Goal: Information Seeking & Learning: Learn about a topic

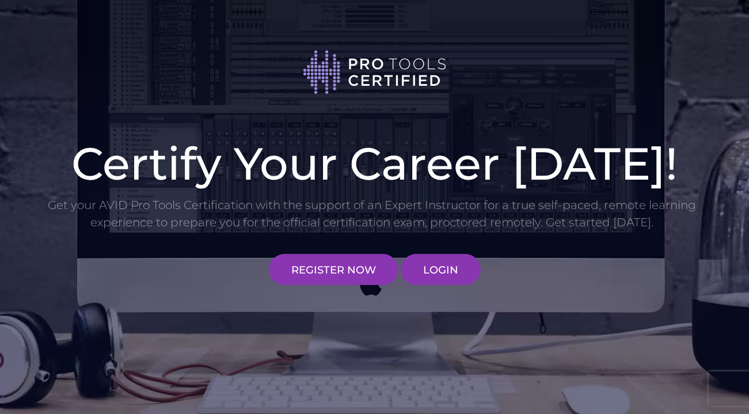
click at [455, 250] on div "Certify Your Career [DATE]! Get your AVID Pro Tools Certification with the supp…" at bounding box center [374, 210] width 673 height 150
click at [448, 283] on link "LOGIN" at bounding box center [441, 269] width 80 height 31
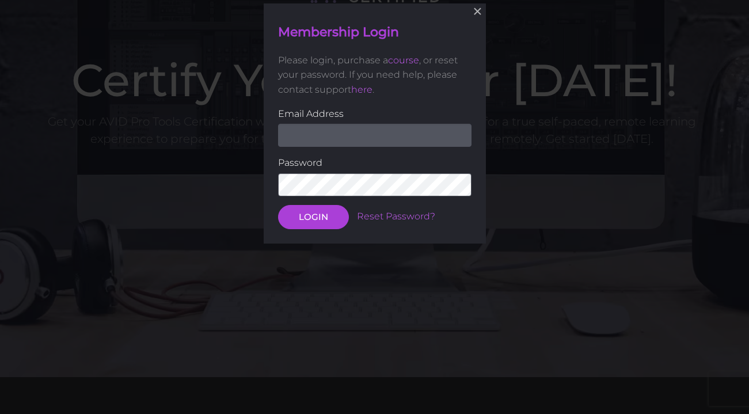
scroll to position [84, 0]
click at [422, 137] on input "email" at bounding box center [374, 134] width 193 height 23
type input "[EMAIL_ADDRESS][DOMAIN_NAME]"
click at [278, 204] on button "LOGIN" at bounding box center [313, 216] width 71 height 24
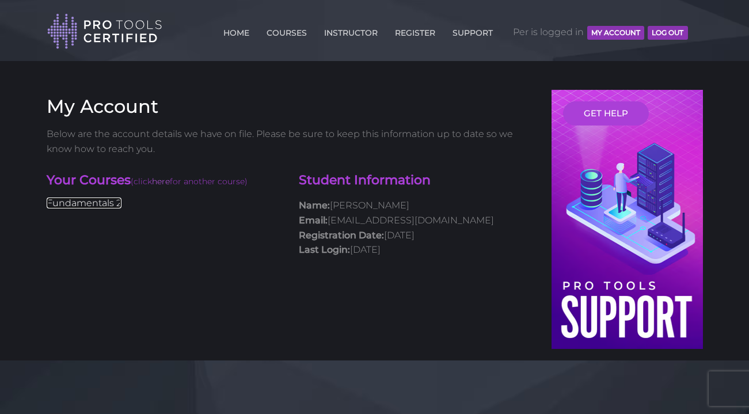
click at [113, 201] on link "Fundamentals 2" at bounding box center [84, 202] width 75 height 11
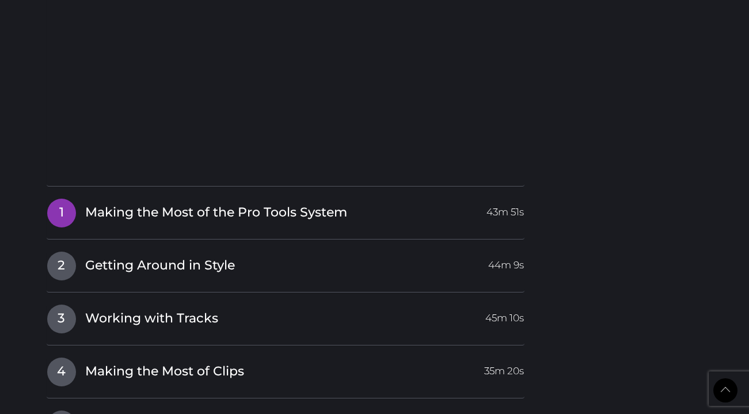
scroll to position [1359, 0]
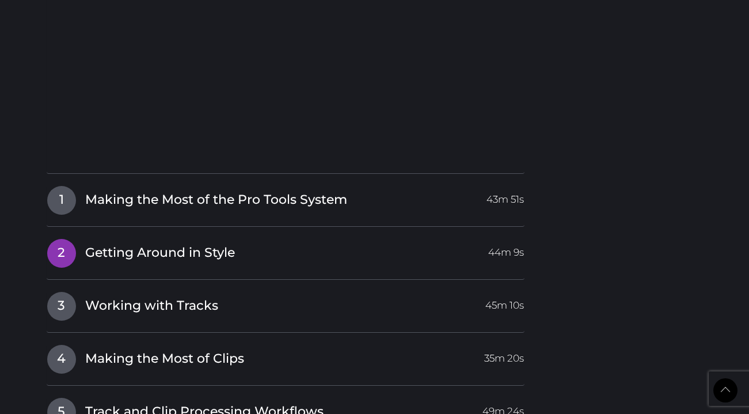
click at [188, 261] on span "Getting Around in Style" at bounding box center [160, 253] width 150 height 18
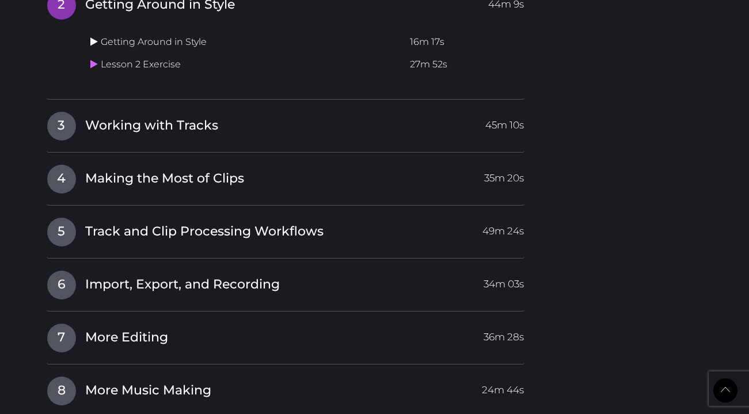
click at [92, 41] on icon at bounding box center [93, 41] width 7 height 9
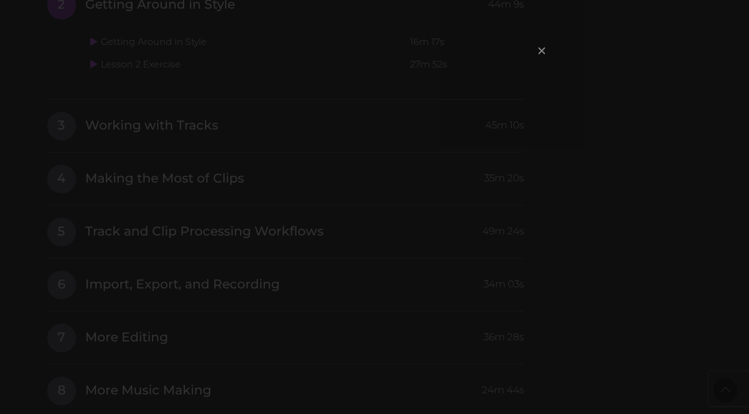
click at [543, 52] on span "×" at bounding box center [542, 50] width 12 height 25
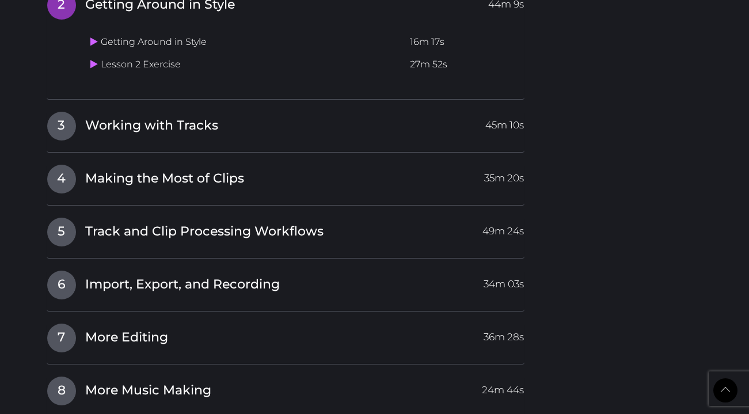
click at [169, 66] on td "Lesson 2 Exercise" at bounding box center [246, 65] width 320 height 22
click at [94, 66] on icon at bounding box center [93, 63] width 7 height 9
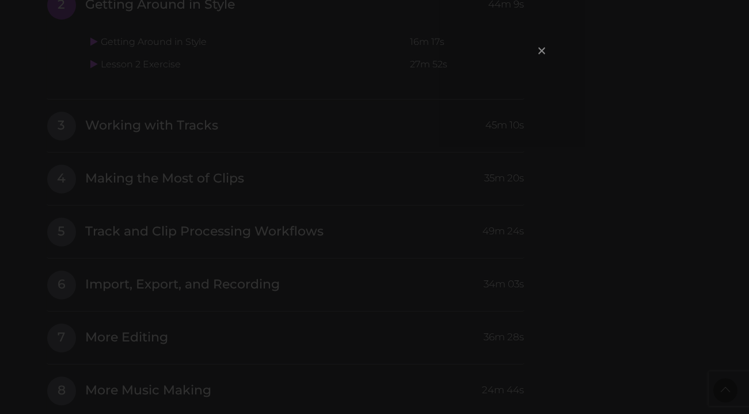
click at [539, 54] on span "×" at bounding box center [542, 50] width 12 height 25
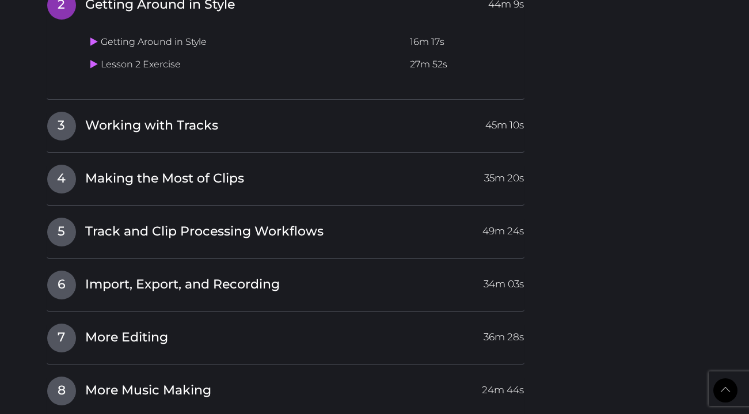
click at [206, 39] on td "Getting Around in Style" at bounding box center [246, 42] width 320 height 22
click at [148, 68] on td "Lesson 2 Exercise" at bounding box center [246, 65] width 320 height 22
click at [91, 67] on icon at bounding box center [93, 63] width 7 height 9
